Goal: Information Seeking & Learning: Learn about a topic

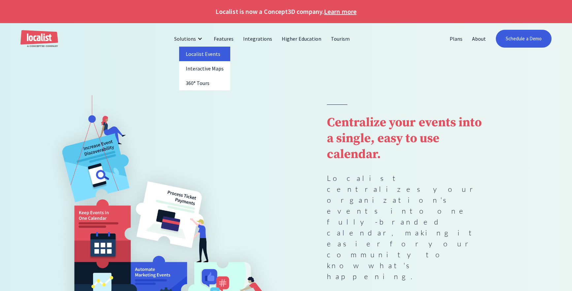
click at [203, 52] on link "Localist Events" at bounding box center [205, 54] width 52 height 15
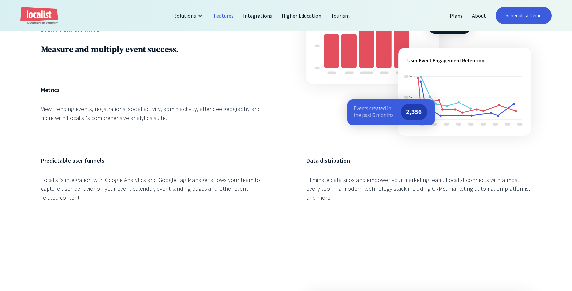
scroll to position [813, 0]
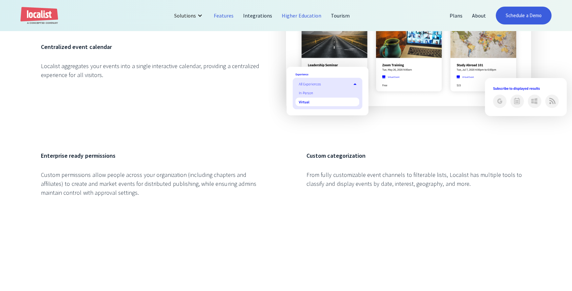
click at [306, 17] on link "Higher Education" at bounding box center [301, 16] width 49 height 16
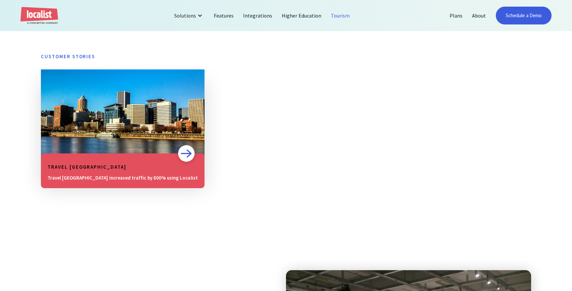
scroll to position [477, 0]
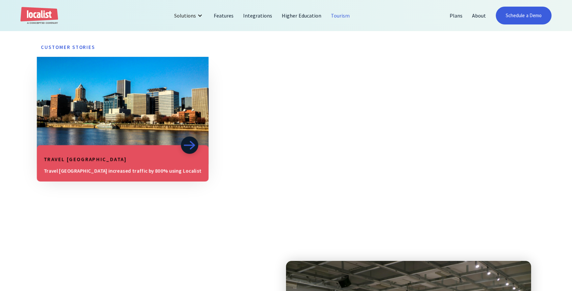
click at [95, 165] on div "Travel Portland Travel Portland increased traffic by 800% using Localist" at bounding box center [123, 163] width 172 height 36
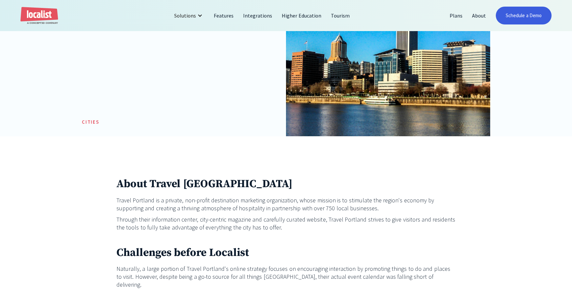
scroll to position [475, 0]
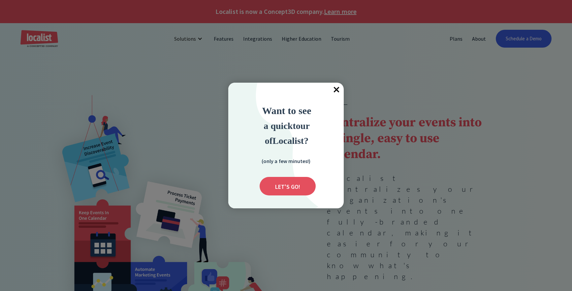
click at [335, 90] on span "×" at bounding box center [336, 90] width 15 height 15
